Goal: Communication & Community: Answer question/provide support

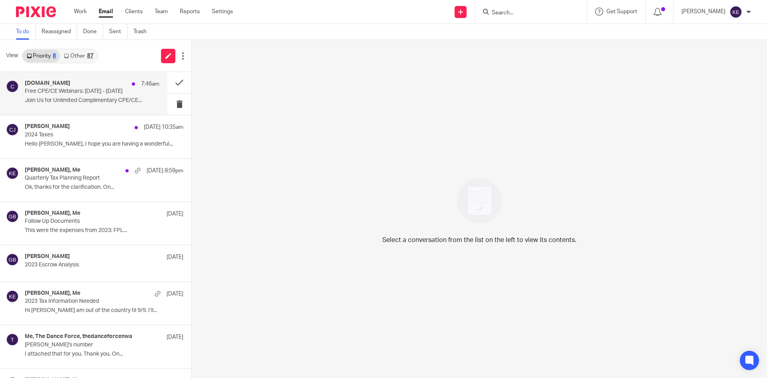
click at [80, 89] on p "Free CPE/CE Webinars: [DATE] - [DATE]" at bounding box center [79, 91] width 108 height 7
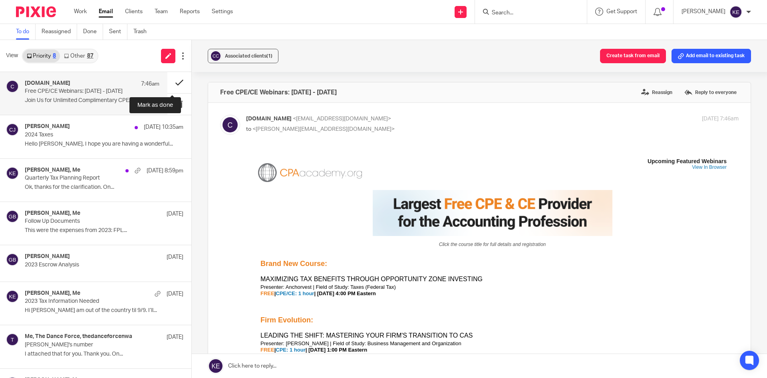
click at [175, 80] on button at bounding box center [179, 82] width 24 height 21
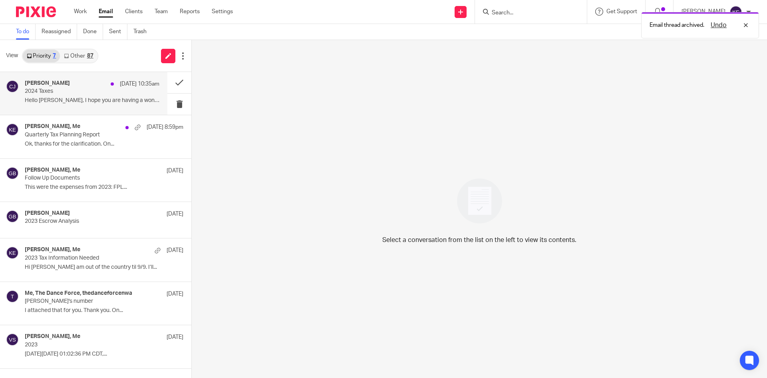
click at [93, 88] on p "2024 Taxes" at bounding box center [79, 91] width 108 height 7
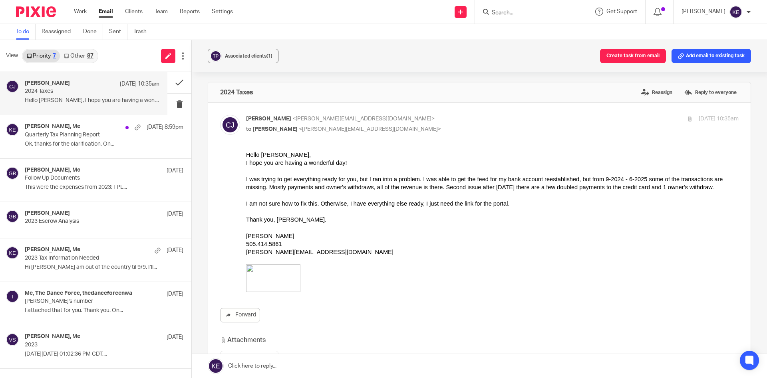
click at [263, 364] on link at bounding box center [479, 366] width 575 height 24
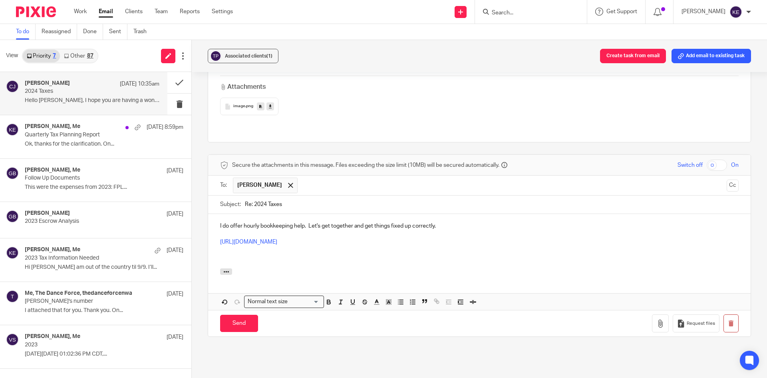
click at [503, 222] on p "I do offer hourly bookkeeping help. Let's get together and get things fixed up …" at bounding box center [479, 226] width 519 height 8
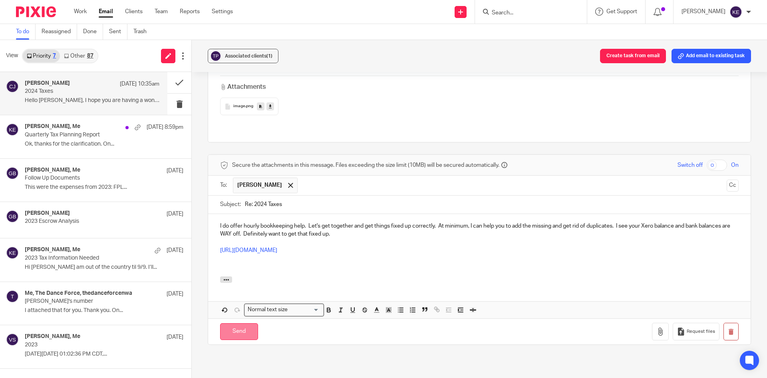
click at [233, 323] on input "Send" at bounding box center [239, 331] width 38 height 17
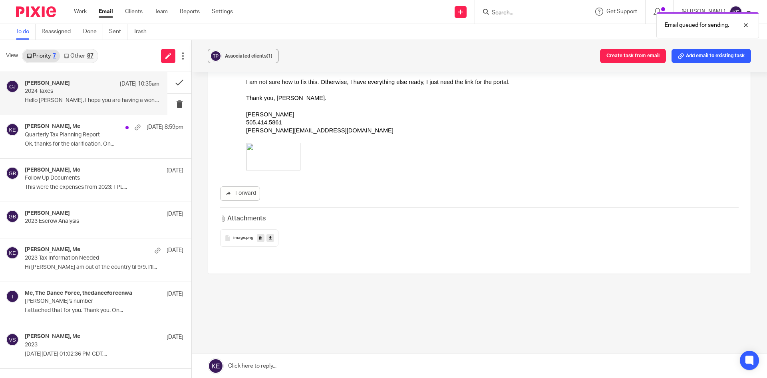
scroll to position [113, 0]
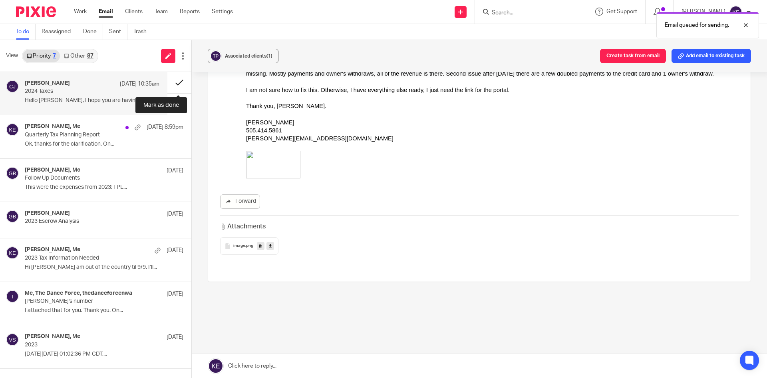
click at [175, 80] on button at bounding box center [179, 82] width 24 height 21
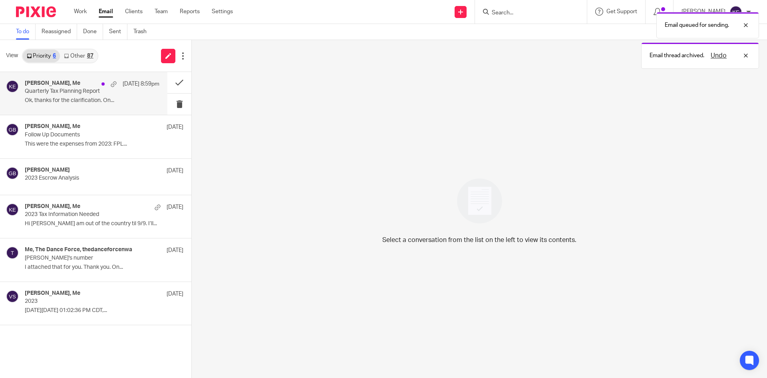
click at [112, 103] on p "Ok, thanks for the clarification. On..." at bounding box center [92, 100] width 135 height 7
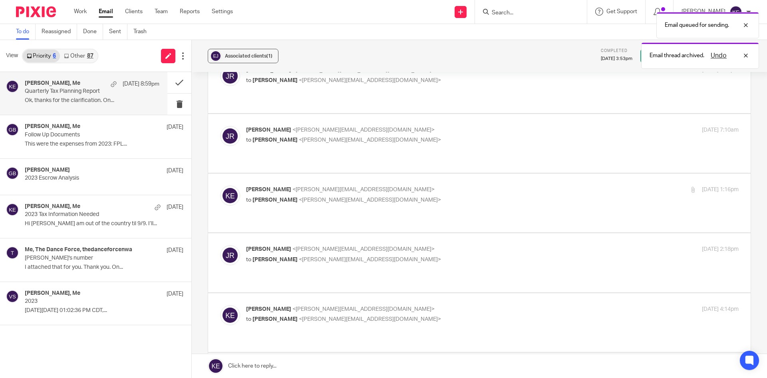
scroll to position [280, 0]
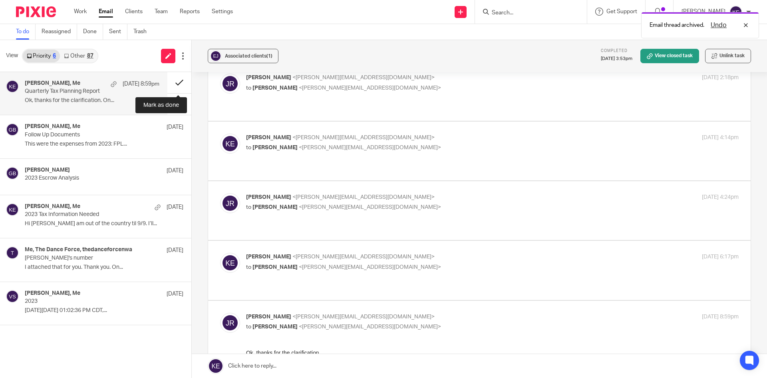
click at [183, 80] on button at bounding box center [179, 82] width 24 height 21
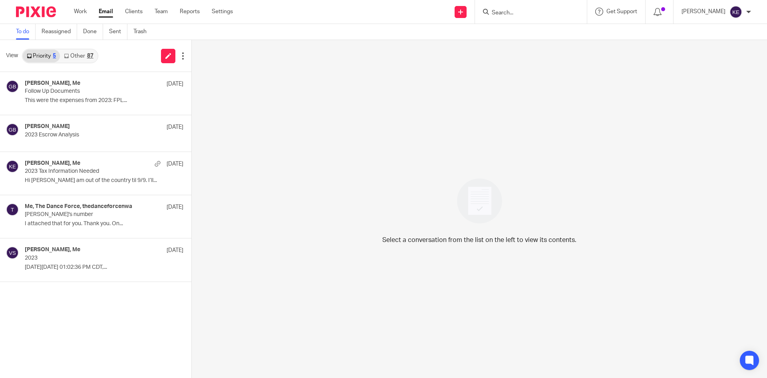
click at [88, 56] on div "87" at bounding box center [90, 56] width 6 height 6
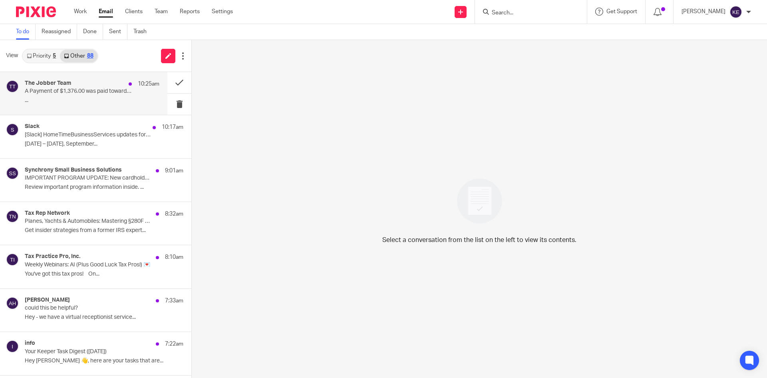
click at [91, 85] on div "The Jobber Team 10:25am" at bounding box center [92, 84] width 135 height 8
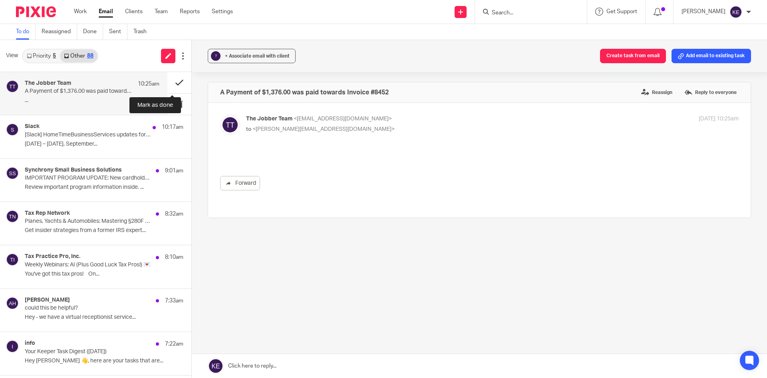
scroll to position [0, 0]
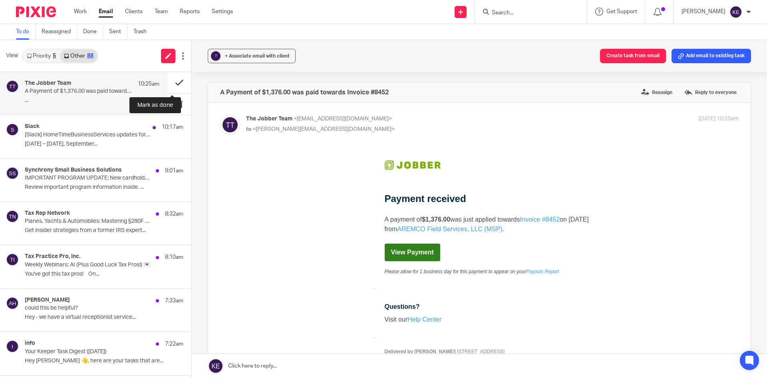
click at [171, 80] on button at bounding box center [179, 82] width 24 height 21
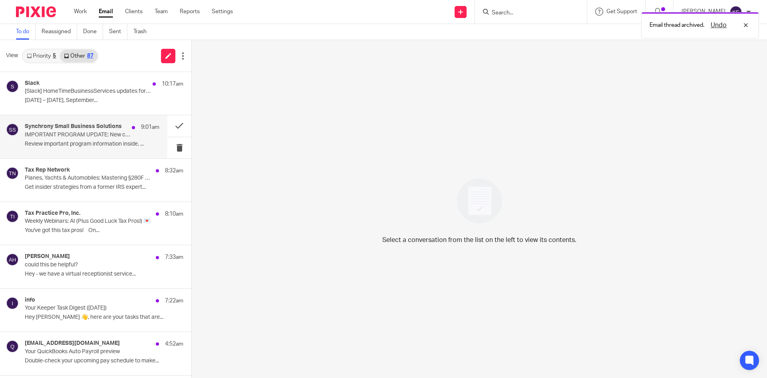
click at [110, 128] on h4 "Synchrony Small Business Solutions" at bounding box center [73, 126] width 97 height 7
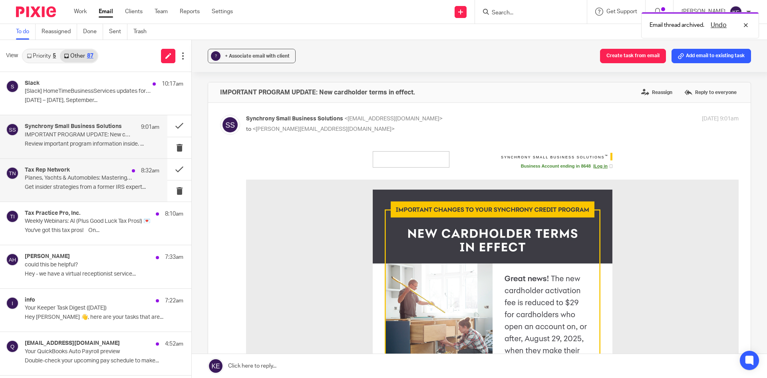
scroll to position [80, 0]
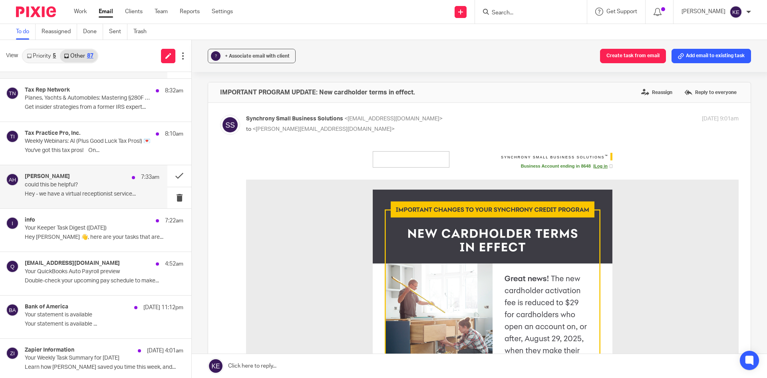
click at [104, 184] on p "could this be helpful?" at bounding box center [79, 184] width 108 height 7
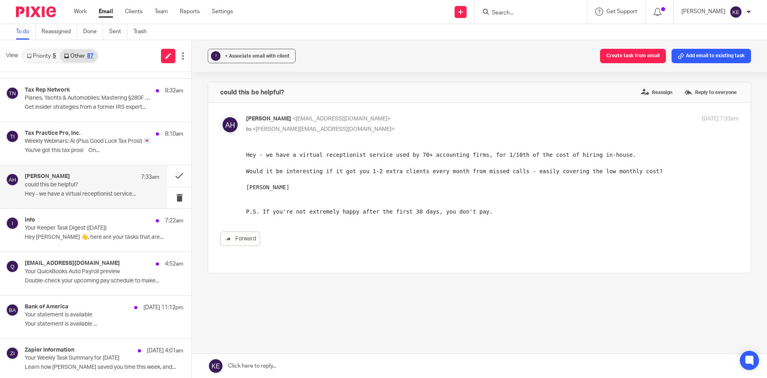
scroll to position [0, 0]
click at [170, 195] on button at bounding box center [179, 197] width 24 height 21
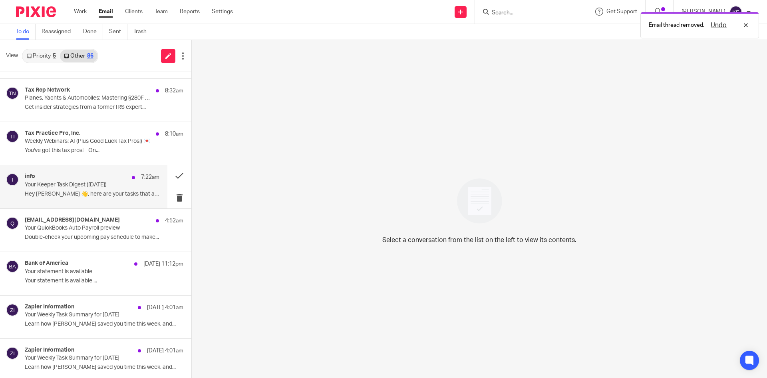
click at [130, 197] on p "Hey [PERSON_NAME] 👋, here are your tasks that are..." at bounding box center [92, 194] width 135 height 7
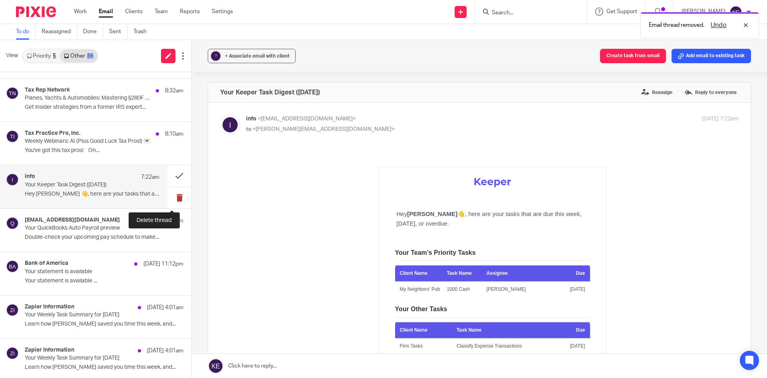
click at [173, 194] on button at bounding box center [179, 197] width 24 height 21
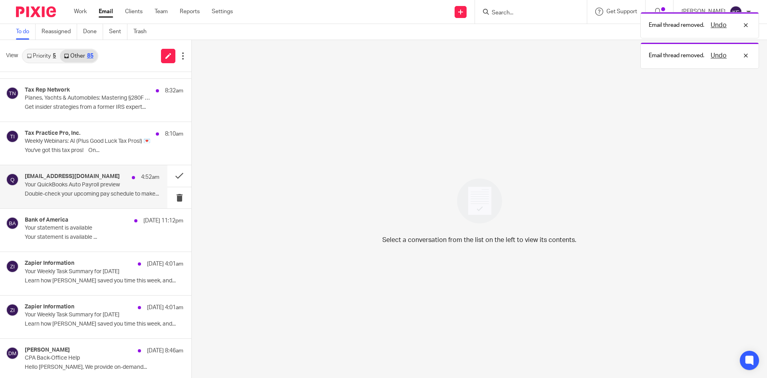
click at [137, 191] on p "Double-check your upcoming pay schedule to make..." at bounding box center [92, 194] width 135 height 7
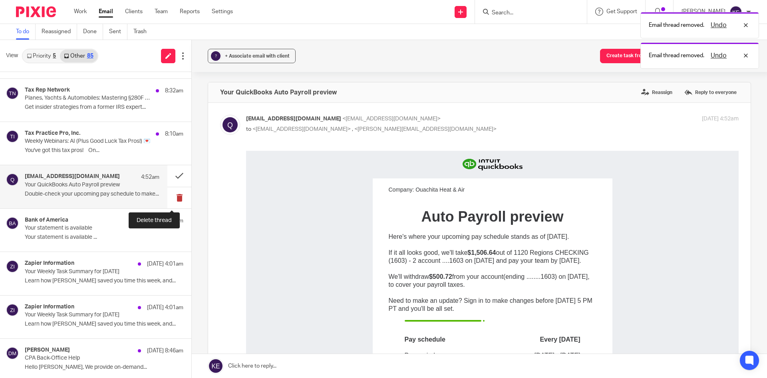
click at [173, 193] on button at bounding box center [179, 197] width 24 height 21
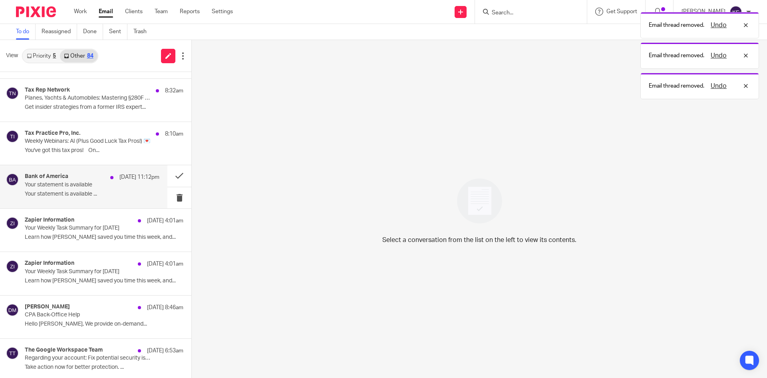
click at [87, 193] on p "Your statement is available ..." at bounding box center [92, 194] width 135 height 7
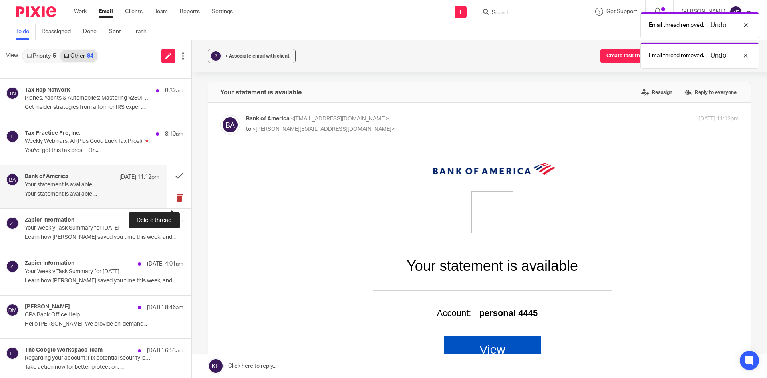
click at [168, 193] on button at bounding box center [179, 197] width 24 height 21
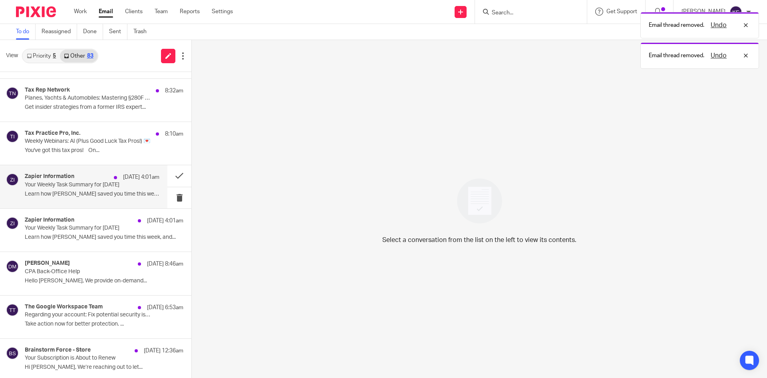
click at [129, 193] on p "Learn how [PERSON_NAME] saved you time this week, and..." at bounding box center [92, 194] width 135 height 7
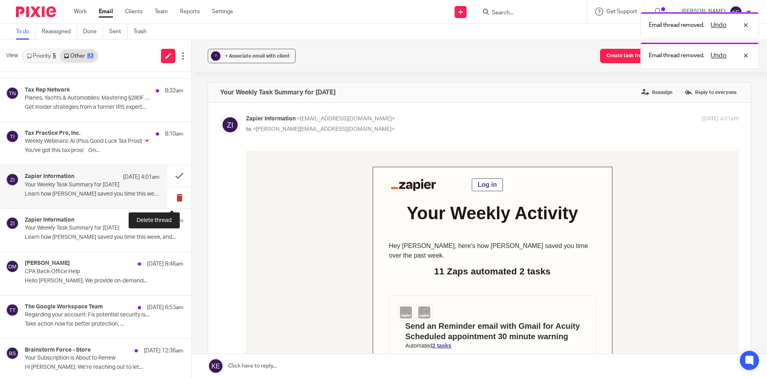
click at [173, 192] on button at bounding box center [179, 197] width 24 height 21
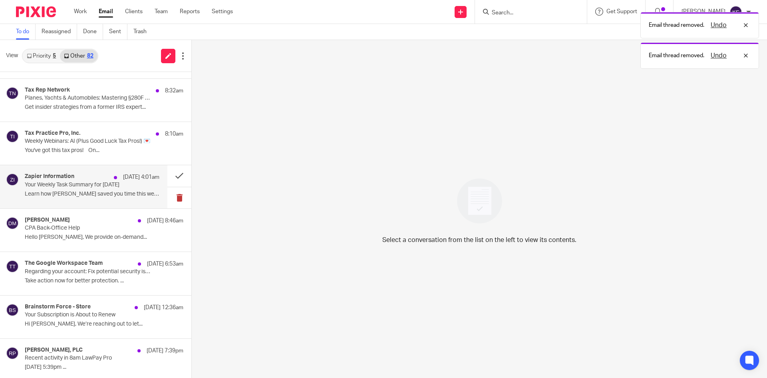
click at [173, 192] on button at bounding box center [179, 197] width 24 height 21
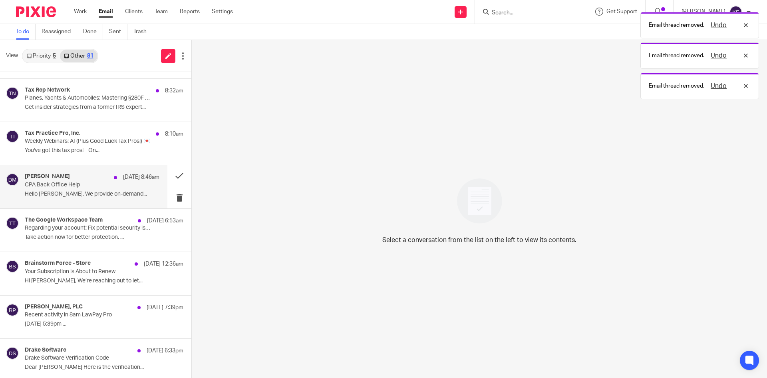
click at [135, 185] on div "[PERSON_NAME] [DATE] 8:46am CPA Back-Office Help Hello [PERSON_NAME], We provid…" at bounding box center [92, 186] width 135 height 27
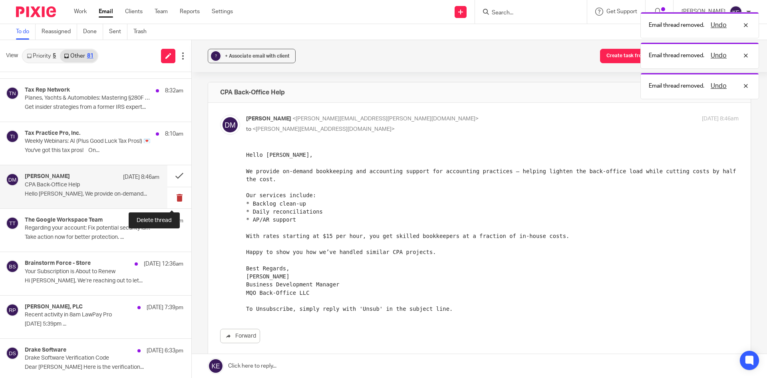
click at [172, 194] on button at bounding box center [179, 197] width 24 height 21
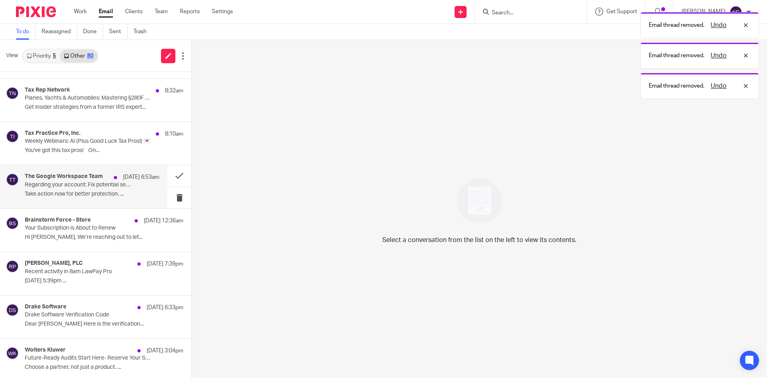
click at [136, 191] on p "Take action now for better protection. ..." at bounding box center [92, 194] width 135 height 7
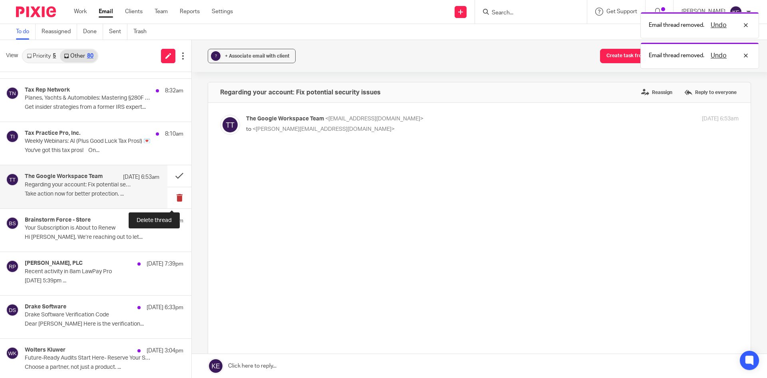
click at [173, 192] on button at bounding box center [179, 197] width 24 height 21
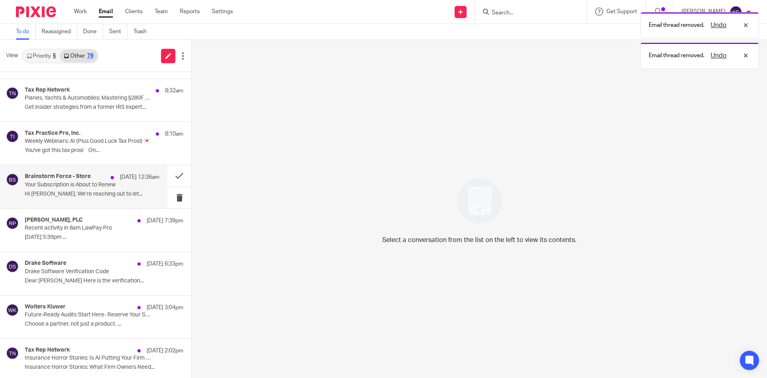
click at [140, 187] on div "Brainstorm Force - Store [DATE] 12:36am Your Subscription is About to Renew Hi …" at bounding box center [92, 186] width 135 height 27
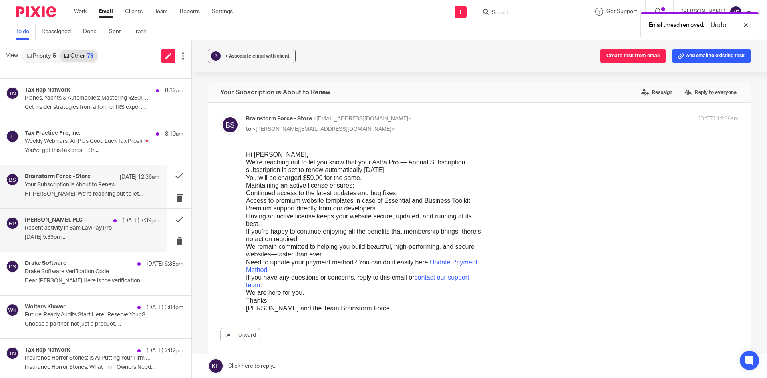
click at [109, 222] on div "[DATE] 7:39pm" at bounding box center [134, 221] width 50 height 8
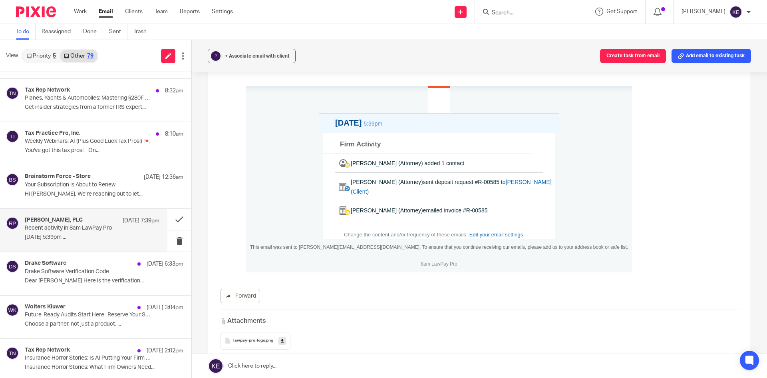
scroll to position [80, 0]
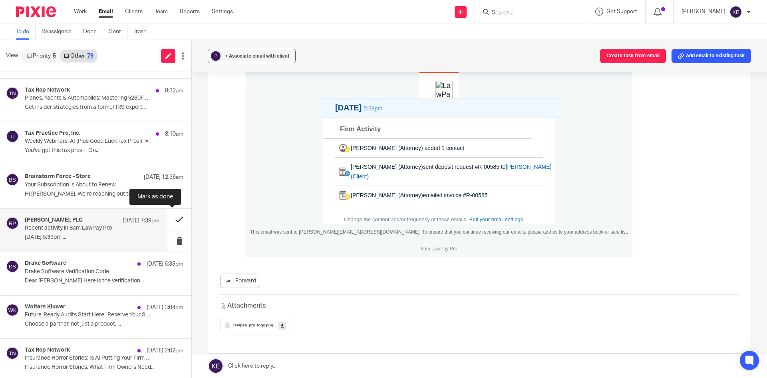
click at [173, 218] on button at bounding box center [179, 219] width 24 height 21
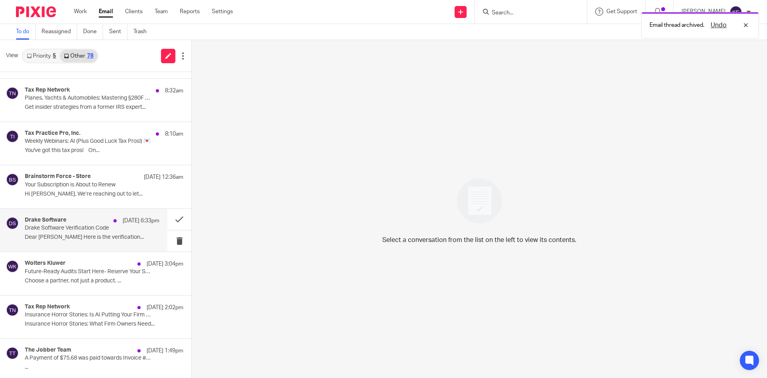
click at [111, 225] on p "Drake Software Verification Code" at bounding box center [79, 228] width 108 height 7
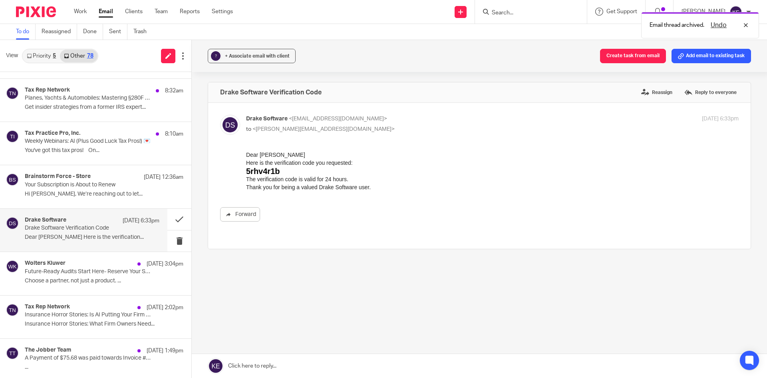
scroll to position [0, 0]
click at [175, 237] on button at bounding box center [179, 240] width 24 height 21
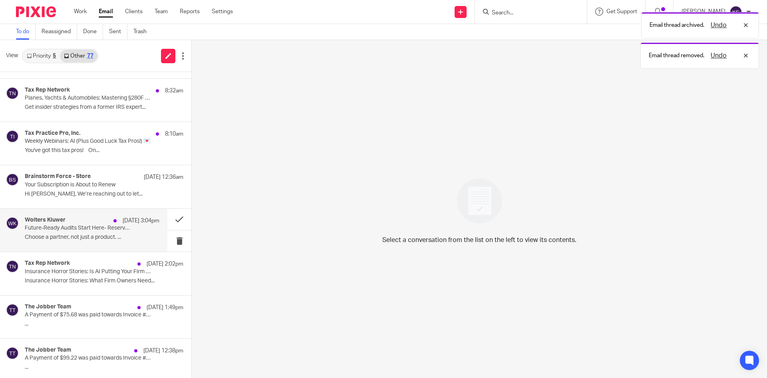
click at [138, 236] on p "Choose a partner, not just a product. ..." at bounding box center [92, 237] width 135 height 7
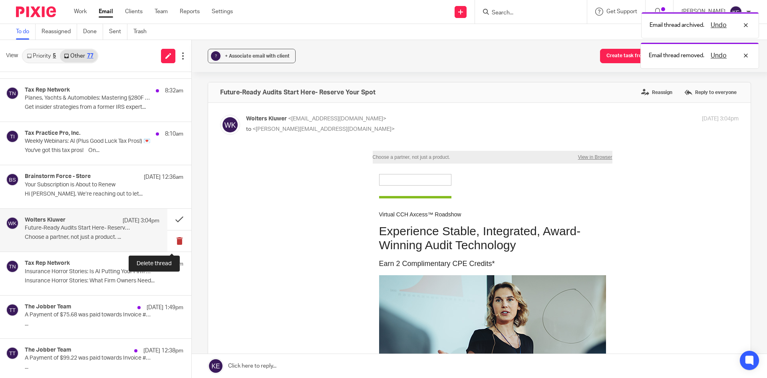
click at [172, 236] on button at bounding box center [179, 240] width 24 height 21
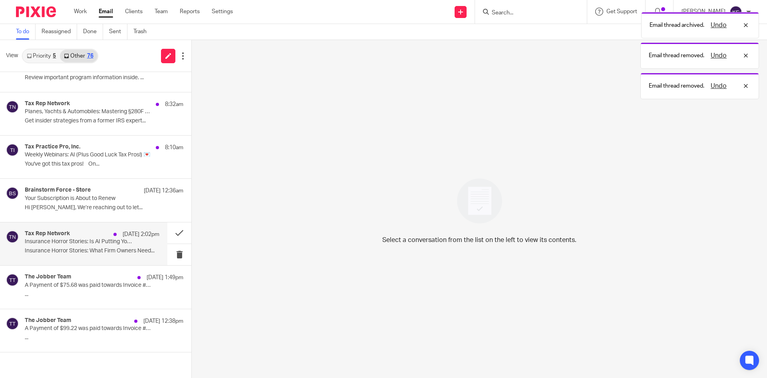
click at [123, 236] on p "[DATE] 2:02pm" at bounding box center [141, 234] width 37 height 8
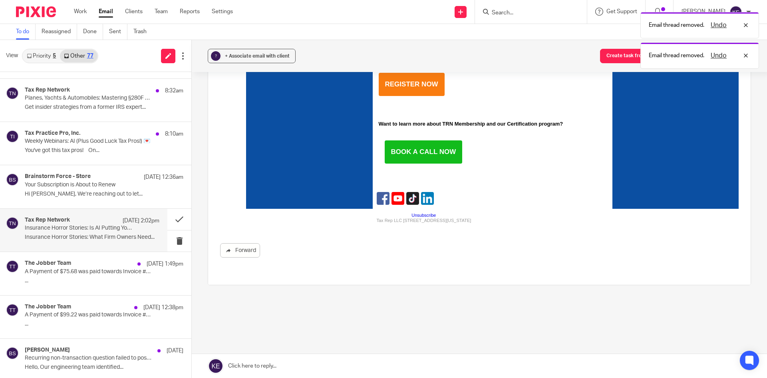
scroll to position [332, 0]
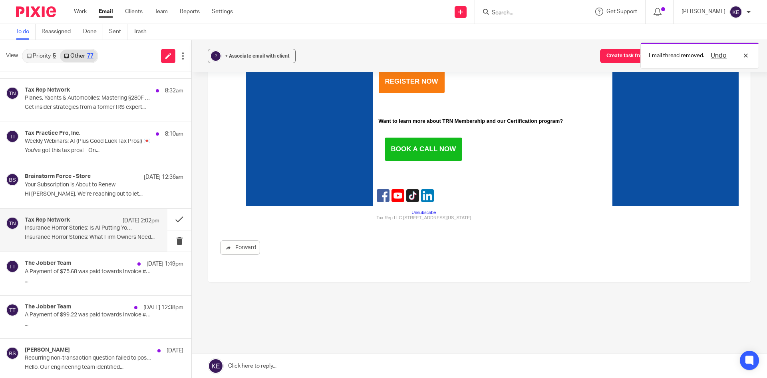
click at [436, 212] on link "Unsubscribe" at bounding box center [424, 212] width 24 height 5
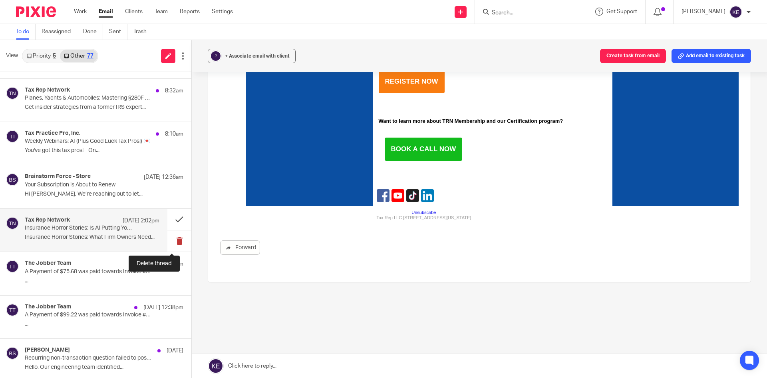
click at [176, 239] on button at bounding box center [179, 240] width 24 height 21
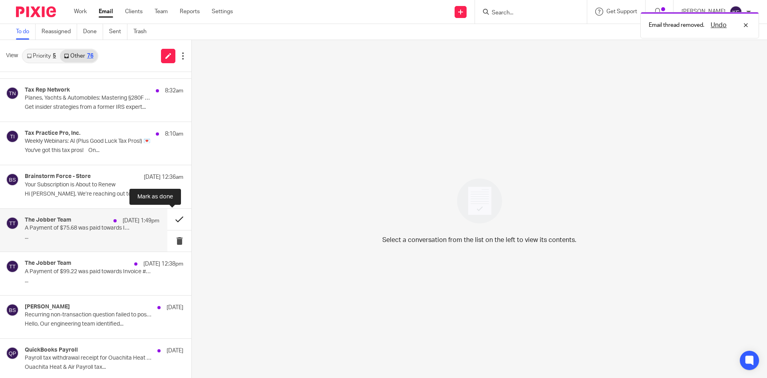
click at [172, 221] on button at bounding box center [179, 219] width 24 height 21
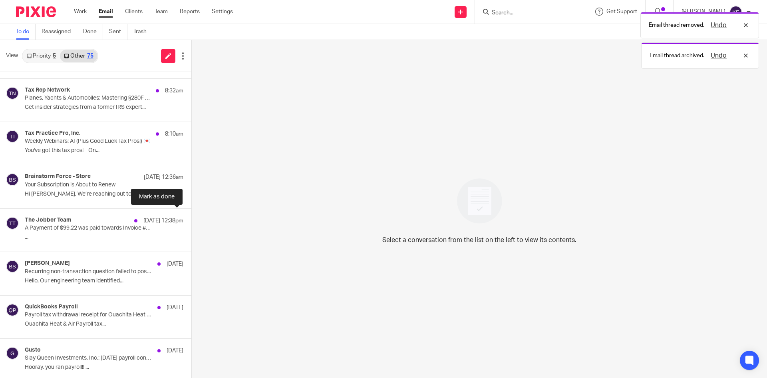
click at [191, 221] on button at bounding box center [194, 219] width 6 height 21
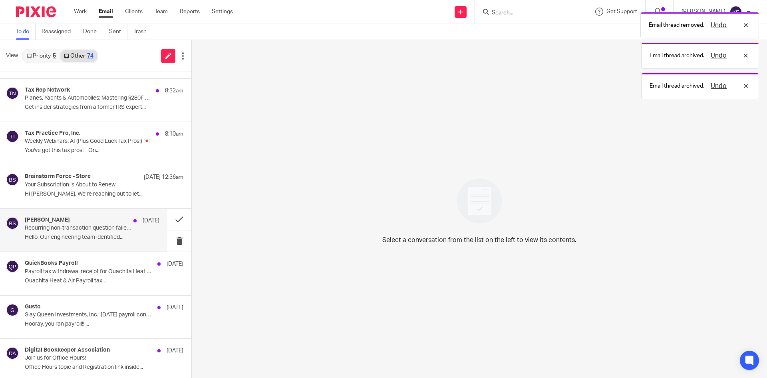
click at [112, 230] on p "Recurring non-transaction question failed to post [Fixed]" at bounding box center [79, 228] width 108 height 7
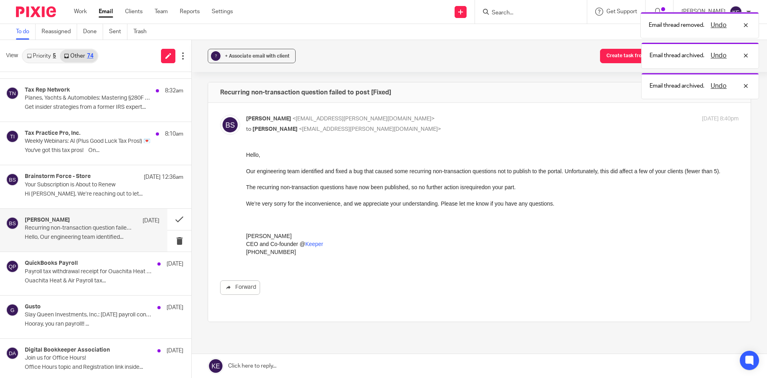
scroll to position [0, 0]
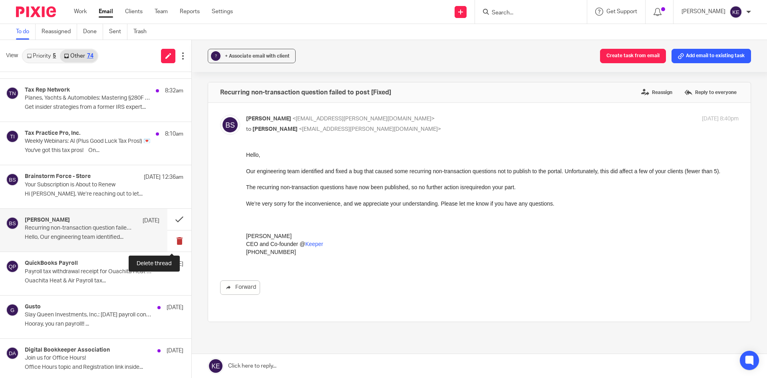
click at [175, 236] on button at bounding box center [179, 240] width 24 height 21
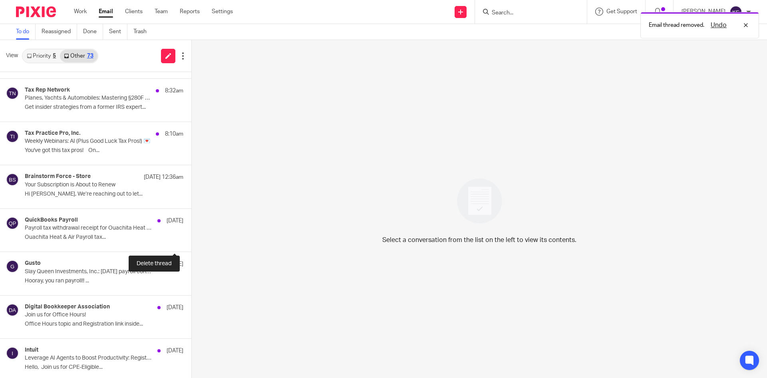
click at [191, 236] on button at bounding box center [194, 240] width 6 height 21
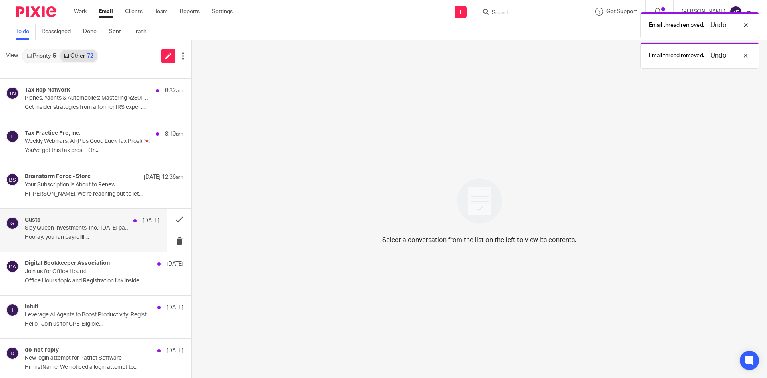
click at [127, 235] on p "Hooray, you ran payroll!! ..." at bounding box center [92, 237] width 135 height 7
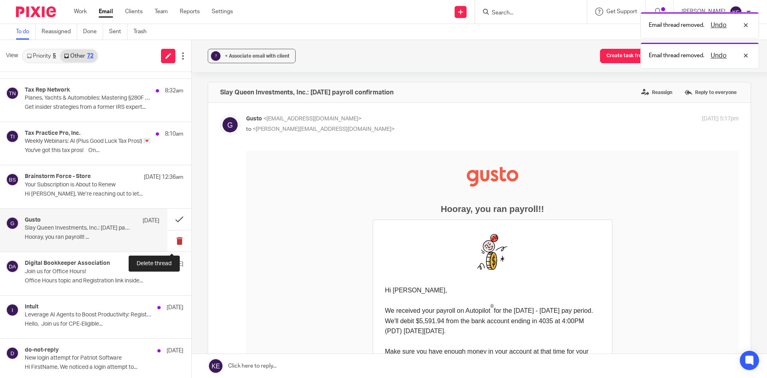
click at [171, 237] on button at bounding box center [179, 240] width 24 height 21
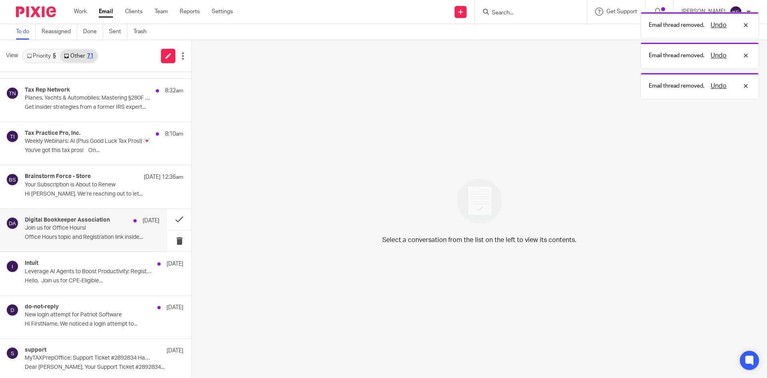
click at [117, 234] on p "Office Hours topic and Registration link inside..." at bounding box center [92, 237] width 135 height 7
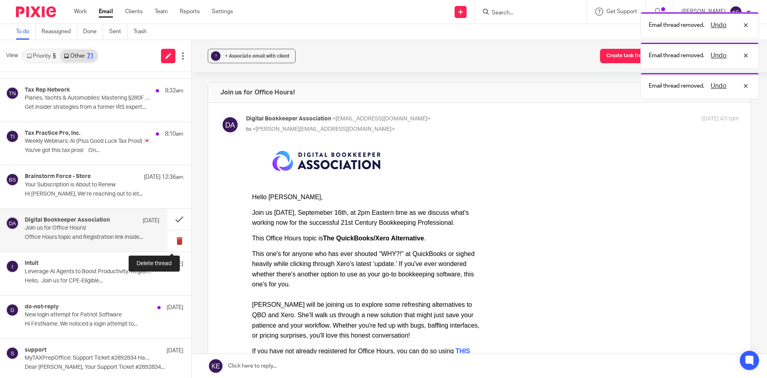
click at [173, 239] on button at bounding box center [179, 240] width 24 height 21
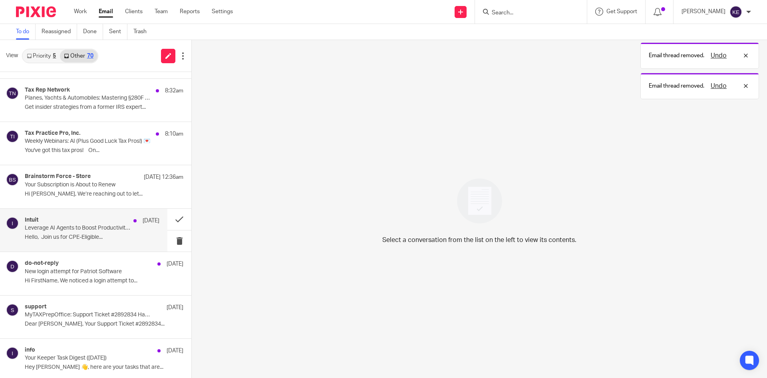
click at [139, 236] on p "Hello, Join us for CPE-Eligible..." at bounding box center [92, 237] width 135 height 7
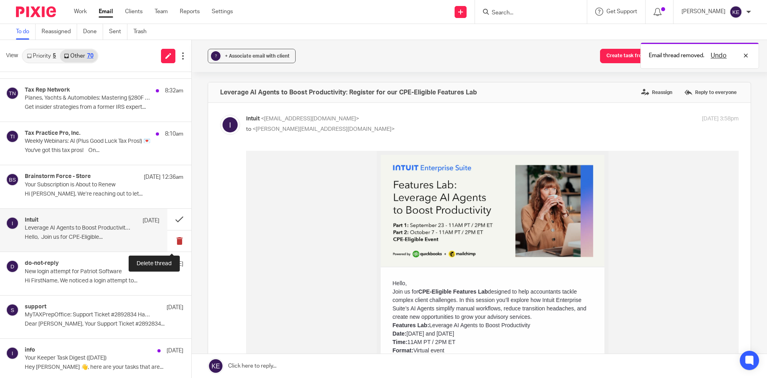
click at [174, 237] on button at bounding box center [179, 240] width 24 height 21
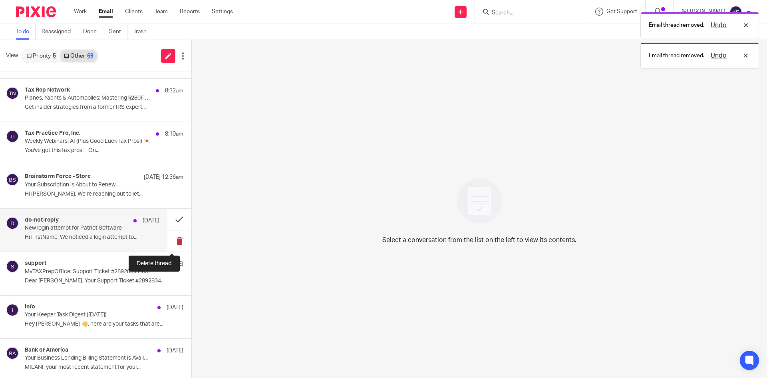
click at [171, 236] on button at bounding box center [179, 240] width 24 height 21
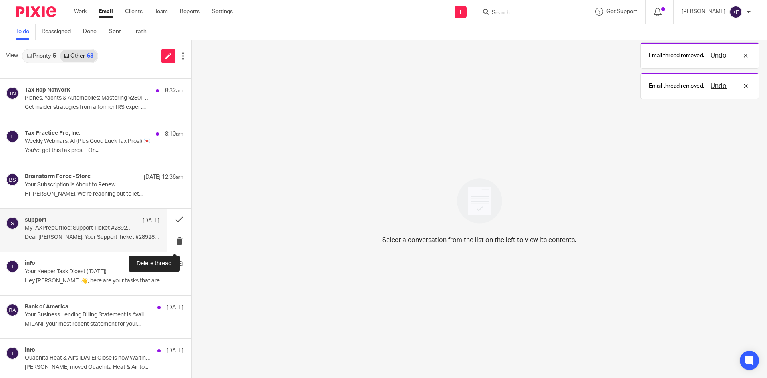
click at [128, 231] on div "support [DATE] MyTAXPrepOffice: Support Ticket #2892834 Has Been Resolved Dear …" at bounding box center [92, 230] width 135 height 27
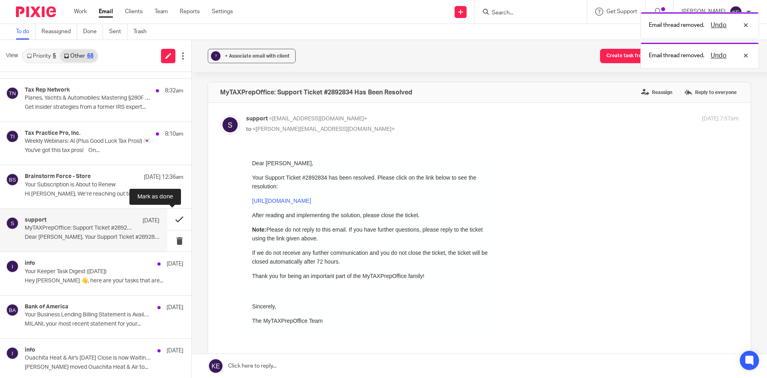
click at [171, 219] on button at bounding box center [179, 219] width 24 height 21
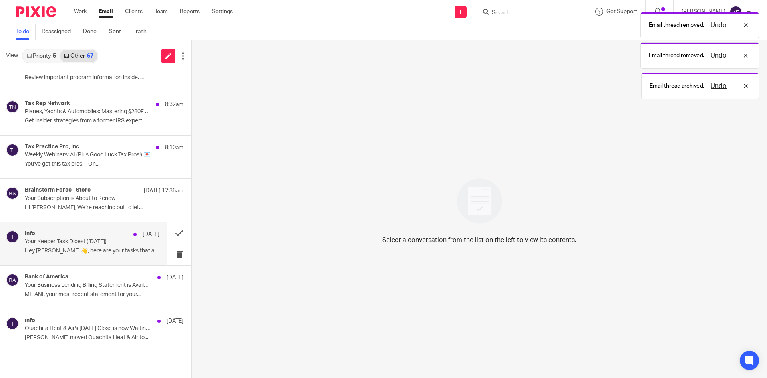
click at [116, 225] on div "info [DATE] Your Keeper Task Digest ([DATE]) Hey [PERSON_NAME] 👋, here are your…" at bounding box center [83, 243] width 167 height 43
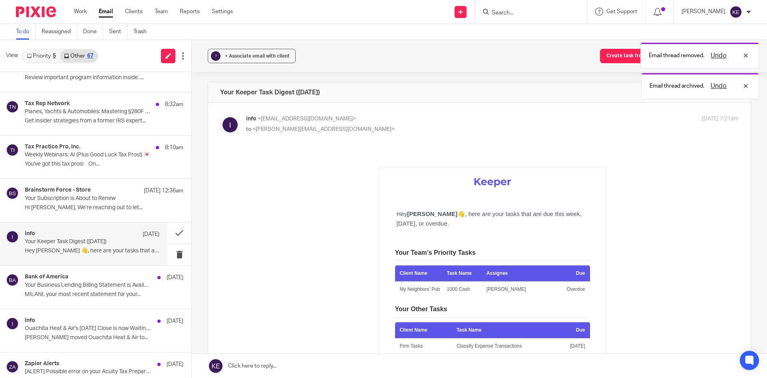
scroll to position [80, 0]
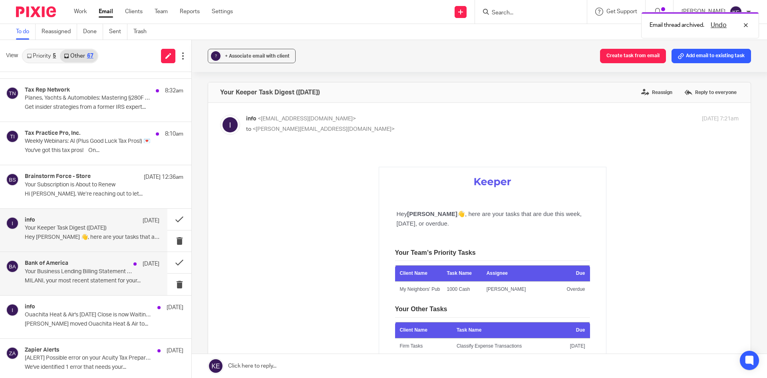
click at [106, 265] on div "Bank of America [DATE]" at bounding box center [92, 264] width 135 height 8
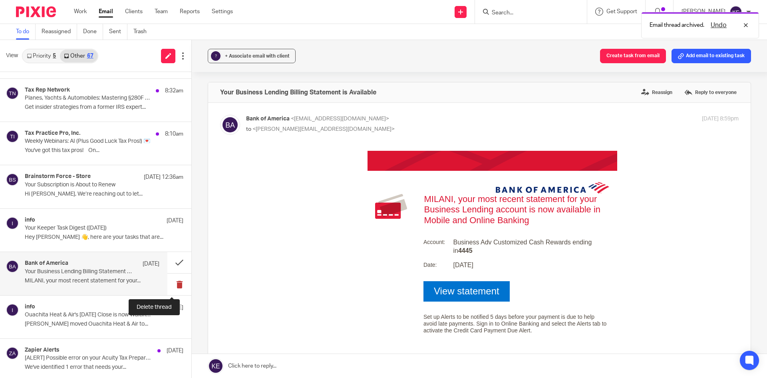
scroll to position [0, 0]
click at [169, 282] on button at bounding box center [179, 283] width 24 height 21
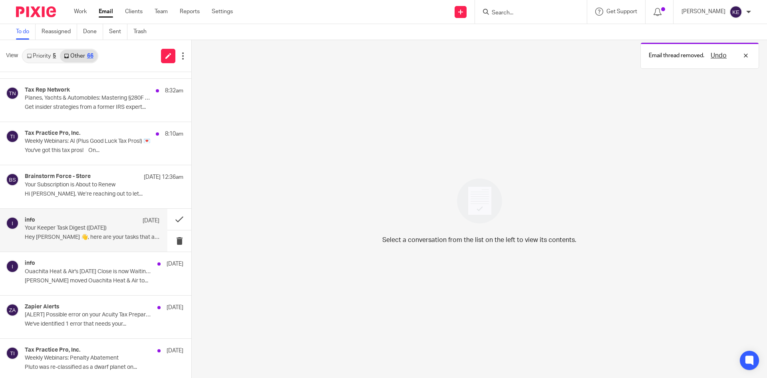
click at [122, 236] on p "Hey [PERSON_NAME] 👋, here are your tasks that are..." at bounding box center [92, 237] width 135 height 7
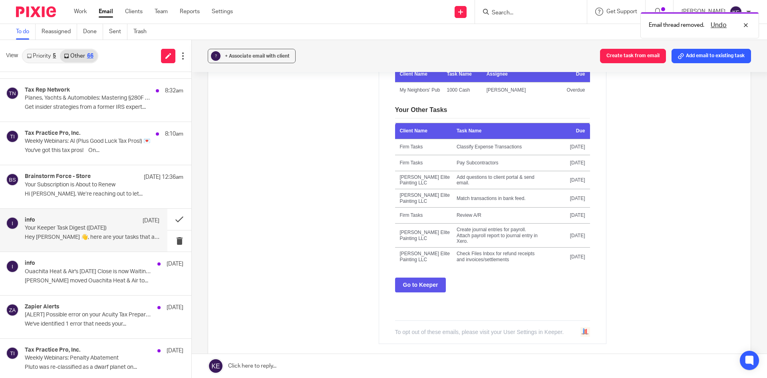
scroll to position [200, 0]
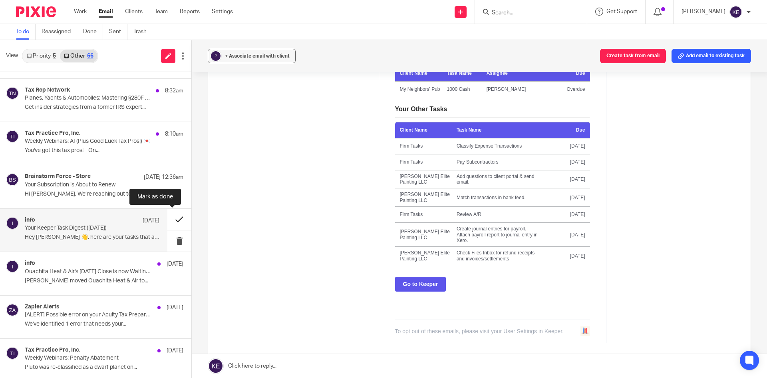
click at [173, 220] on button at bounding box center [179, 219] width 24 height 21
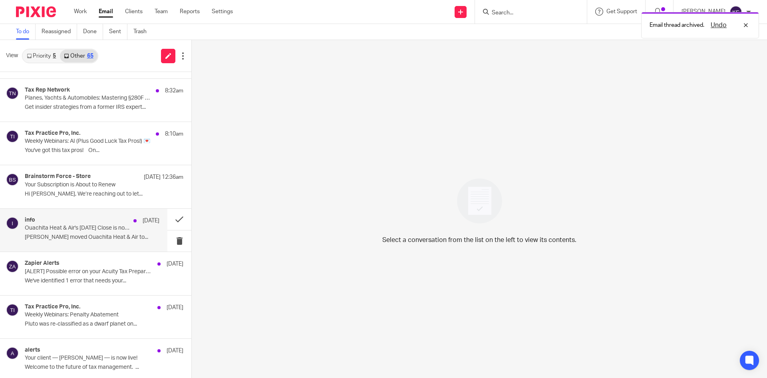
click at [107, 247] on div "info [DATE] Ouachita Heat & Air's [DATE] Close is now Waiting on Client [PERSON…" at bounding box center [83, 230] width 167 height 43
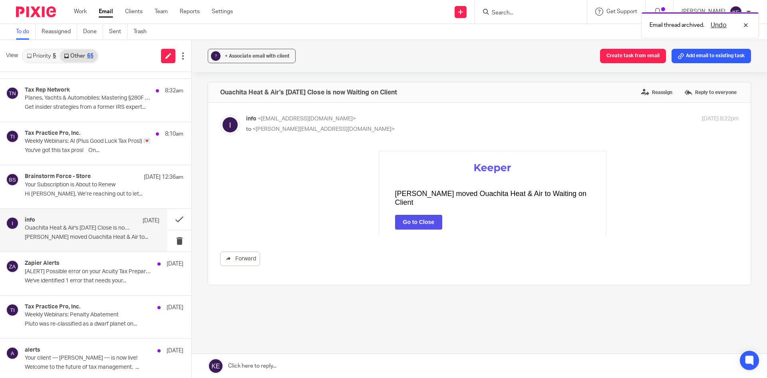
scroll to position [0, 0]
click at [172, 215] on button at bounding box center [179, 219] width 24 height 21
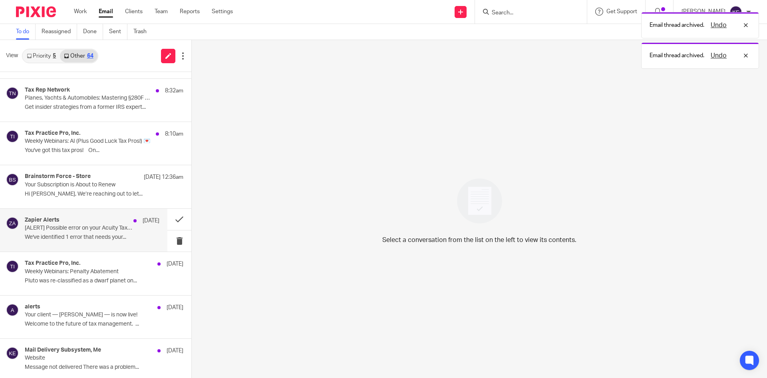
click at [119, 235] on p "We've identified 1 error that needs your..." at bounding box center [92, 237] width 135 height 7
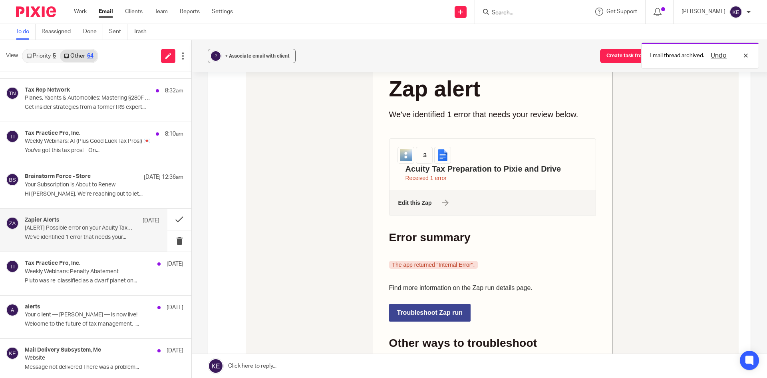
scroll to position [160, 0]
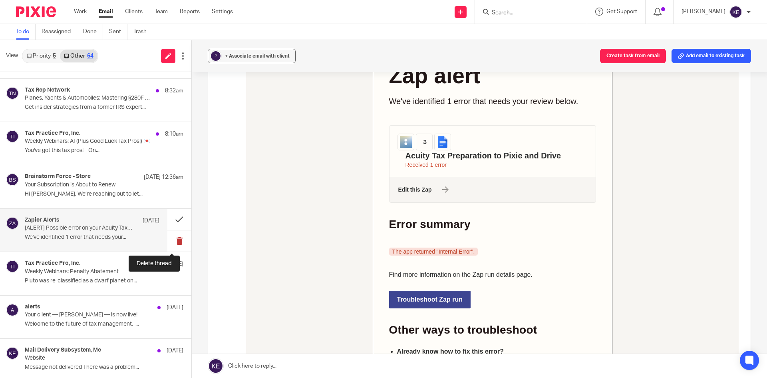
click at [172, 238] on button at bounding box center [179, 240] width 24 height 21
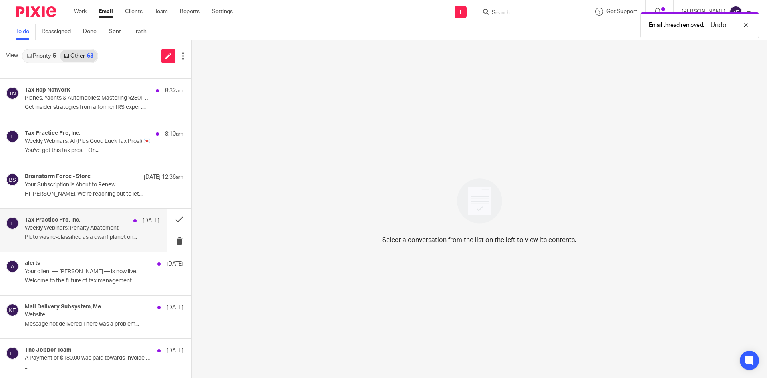
click at [131, 237] on p "Pluto was re-classified as a dwarf planet on..." at bounding box center [92, 237] width 135 height 7
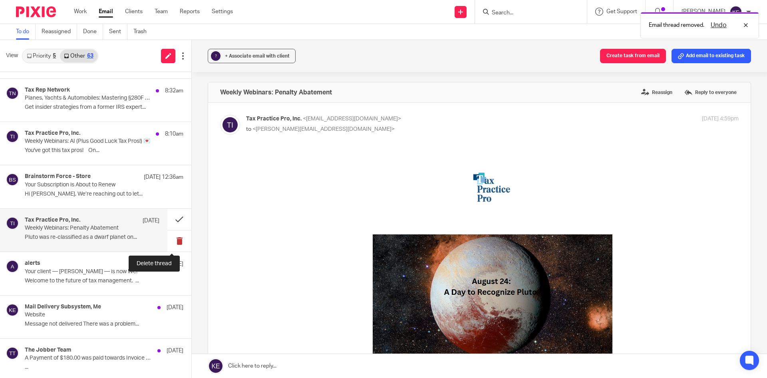
scroll to position [0, 0]
click at [181, 236] on button at bounding box center [179, 240] width 24 height 21
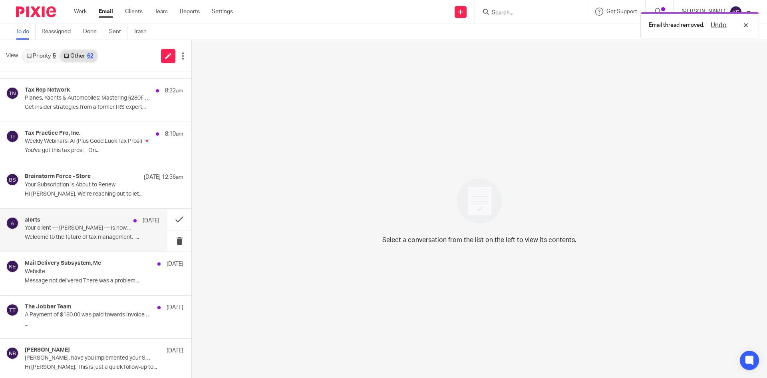
click at [123, 241] on div "alerts [DATE] Your client — [PERSON_NAME] — is now live! Welcome to the future …" at bounding box center [92, 230] width 135 height 27
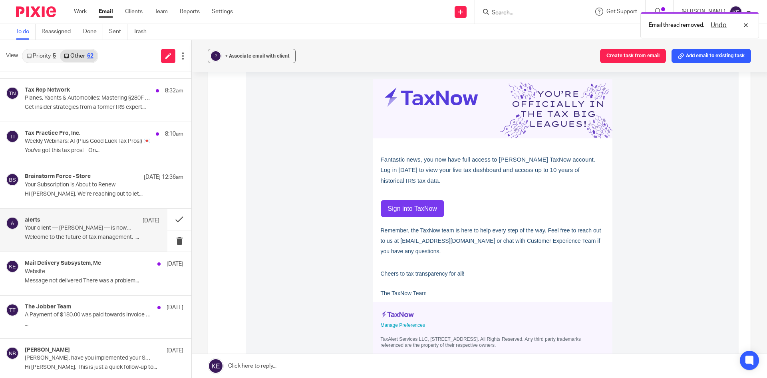
scroll to position [80, 0]
click at [396, 207] on strong "Sign into TaxNow" at bounding box center [412, 208] width 49 height 7
click at [173, 220] on button at bounding box center [179, 219] width 24 height 21
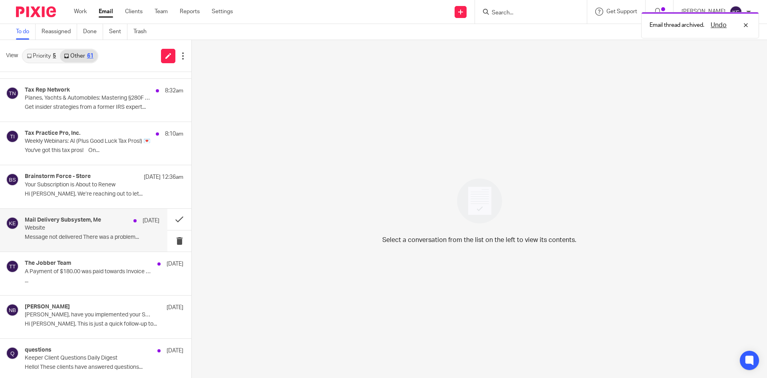
click at [108, 231] on p "Website" at bounding box center [79, 228] width 108 height 7
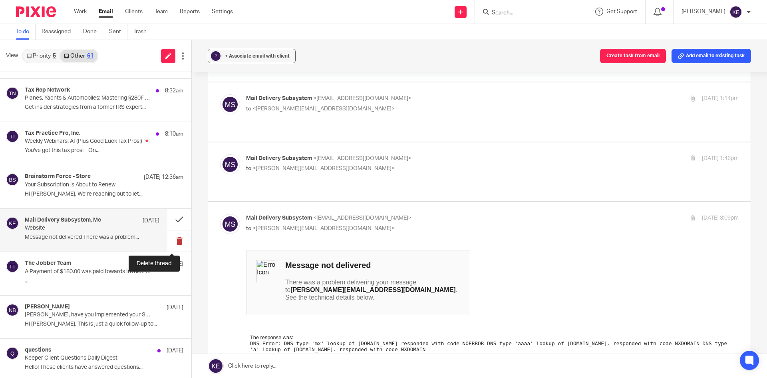
click at [175, 242] on button at bounding box center [179, 240] width 24 height 21
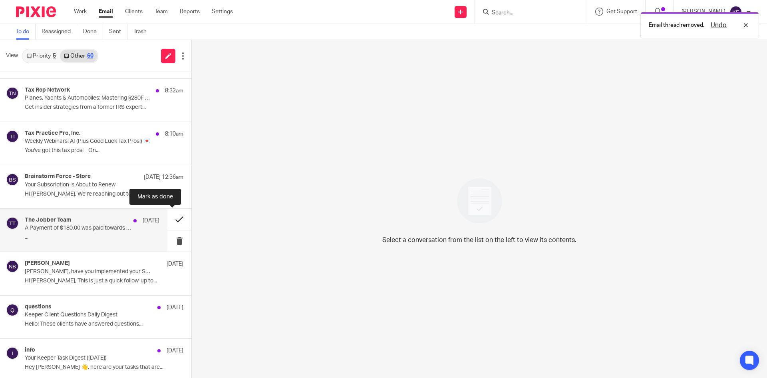
click at [174, 215] on button at bounding box center [179, 219] width 24 height 21
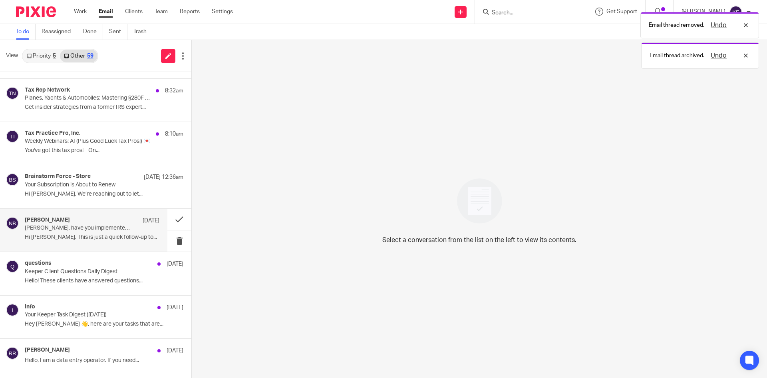
click at [137, 232] on div "[PERSON_NAME] [DATE] [PERSON_NAME], have you implemented your Syft account succ…" at bounding box center [92, 230] width 135 height 27
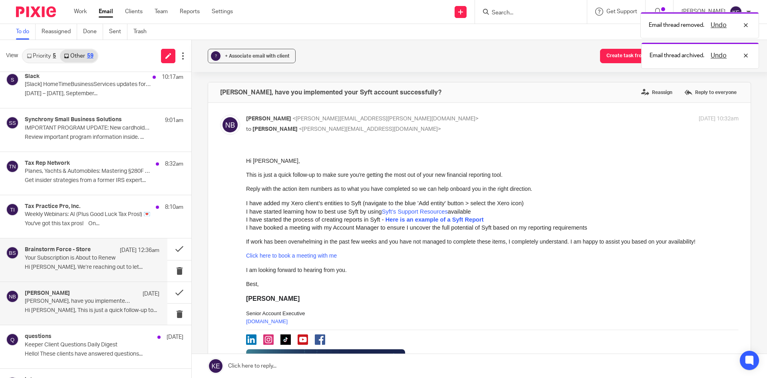
scroll to position [0, 0]
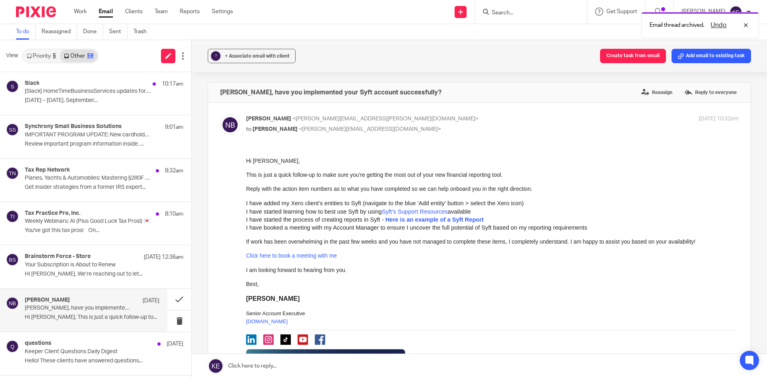
click at [38, 56] on link "Priority 5" at bounding box center [41, 56] width 37 height 13
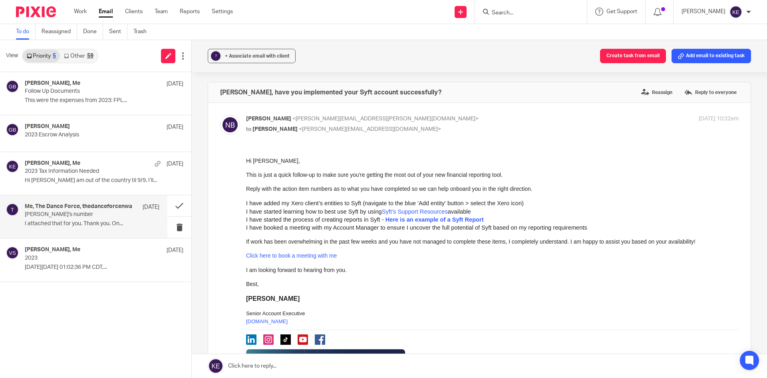
click at [75, 217] on p "[PERSON_NAME]'s number" at bounding box center [79, 214] width 108 height 7
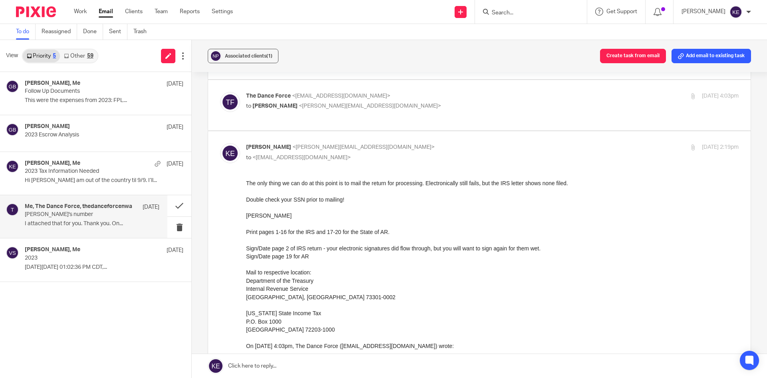
scroll to position [591, 0]
